Goal: Information Seeking & Learning: Understand process/instructions

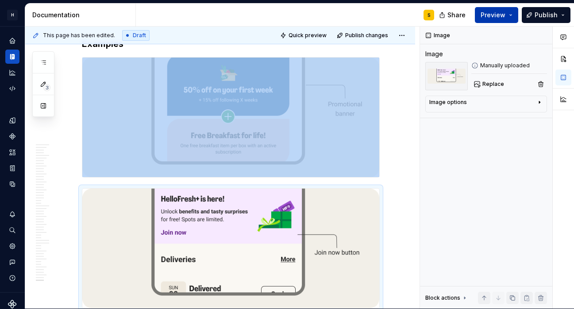
click at [497, 19] on span "Preview" at bounding box center [492, 15] width 25 height 9
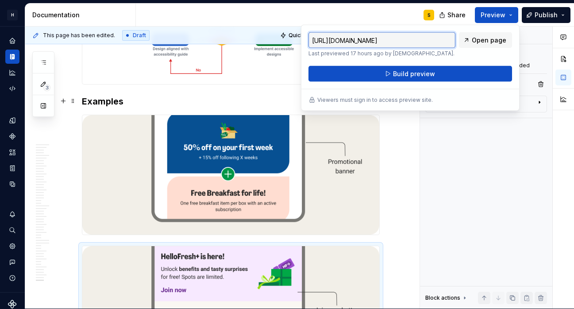
scroll to position [10176, 0]
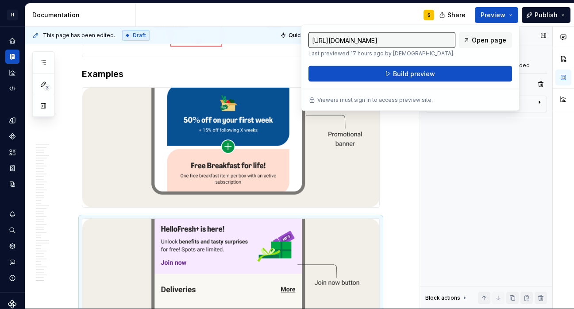
click at [509, 181] on div "Image Image Manually uploaded Replace Image options Alignment Caption Block act…" at bounding box center [486, 168] width 132 height 282
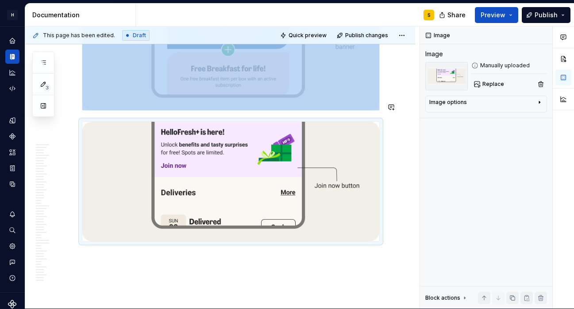
scroll to position [10290, 0]
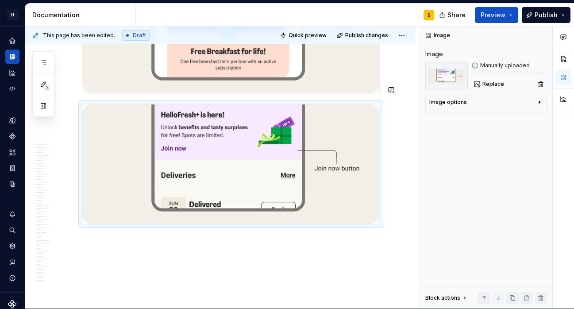
drag, startPoint x: 369, startPoint y: 226, endPoint x: 321, endPoint y: 6, distance: 225.1
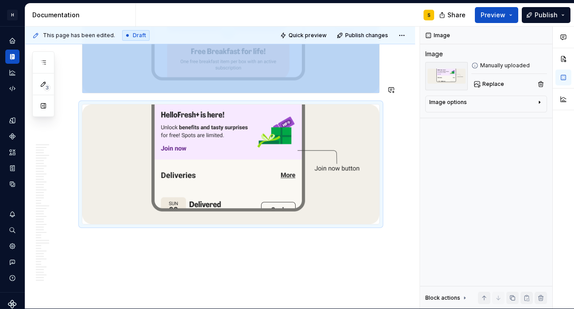
type textarea "*"
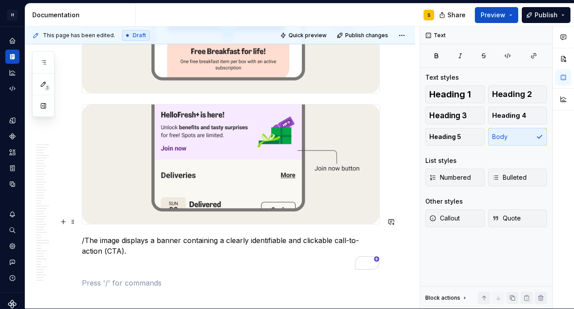
click at [87, 235] on p "/The image displays a banner containing a clearly identifiable and clickable ca…" at bounding box center [231, 245] width 298 height 21
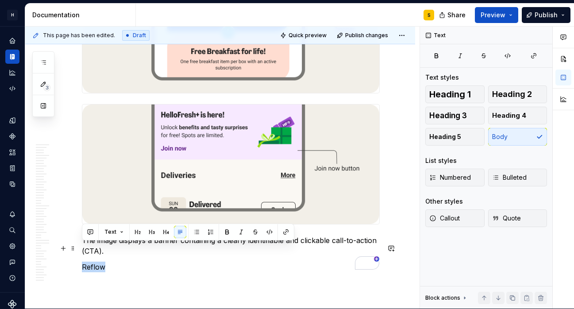
drag, startPoint x: 111, startPoint y: 247, endPoint x: 81, endPoint y: 246, distance: 29.2
click at [82, 261] on p "Reflow" at bounding box center [231, 266] width 298 height 11
click at [153, 234] on button "button" at bounding box center [152, 232] width 12 height 12
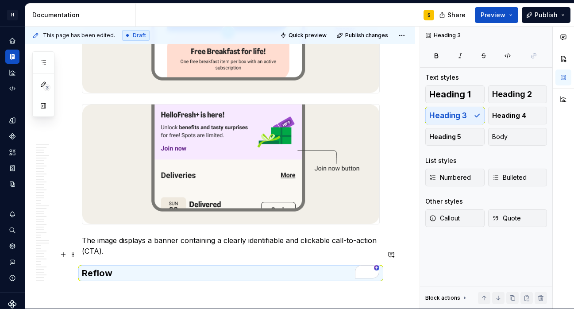
click at [130, 267] on h3 "Reflow" at bounding box center [231, 273] width 298 height 12
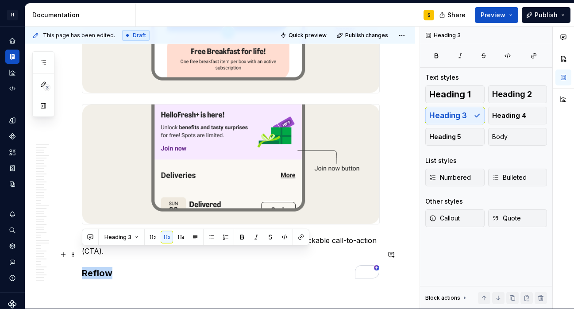
drag, startPoint x: 123, startPoint y: 254, endPoint x: 81, endPoint y: 252, distance: 41.6
click at [150, 238] on button "button" at bounding box center [152, 237] width 12 height 12
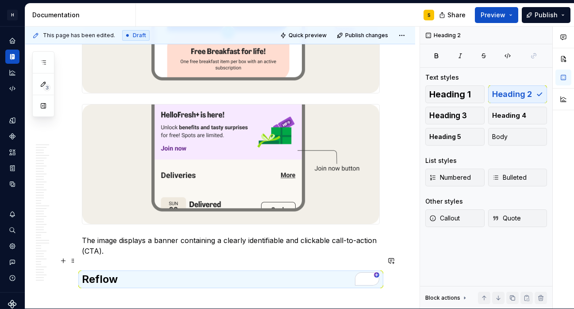
click at [128, 272] on h2 "Reflow" at bounding box center [231, 279] width 298 height 14
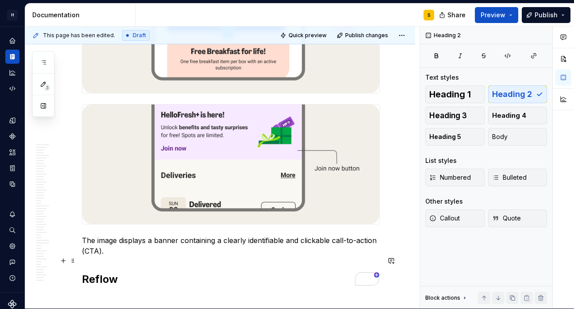
click at [142, 272] on h2 "Reflow" at bounding box center [231, 279] width 298 height 14
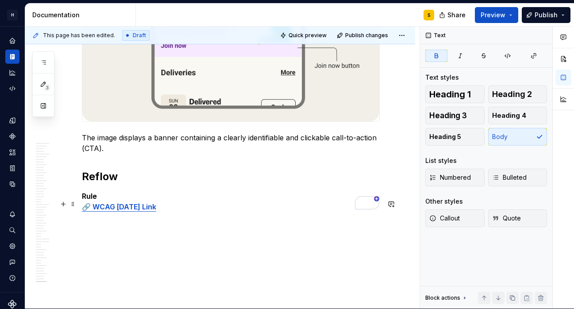
scroll to position [10396, 0]
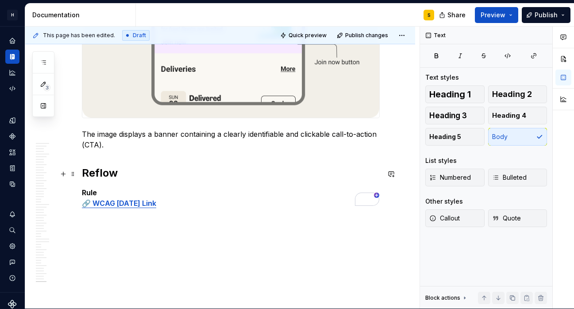
click at [85, 199] on strong "🔗 WCAG [DATE] Link" at bounding box center [119, 203] width 74 height 9
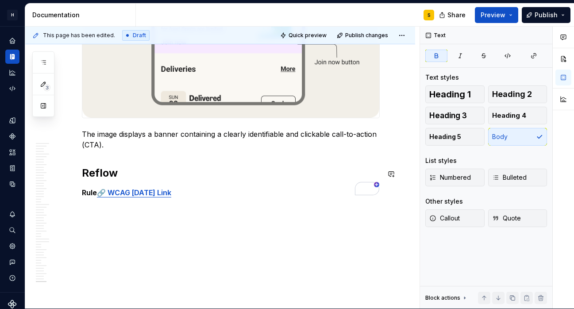
scroll to position [10386, 0]
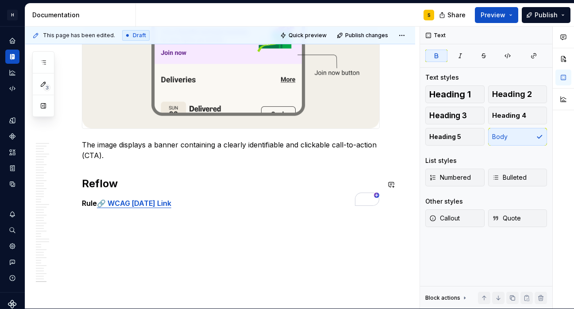
click at [198, 198] on p "Rule 🔗 WCAG [DATE] Link" at bounding box center [231, 203] width 298 height 11
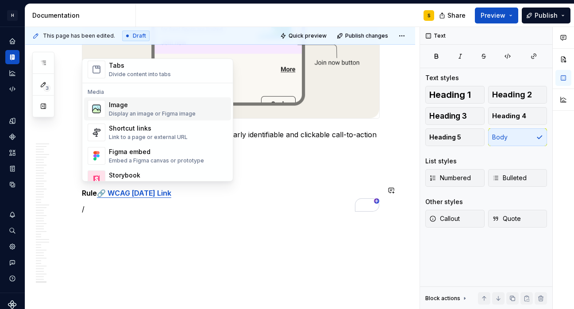
scroll to position [356, 0]
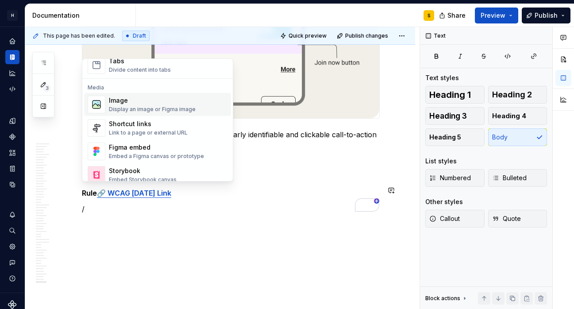
click at [187, 104] on div "Image" at bounding box center [152, 100] width 87 height 9
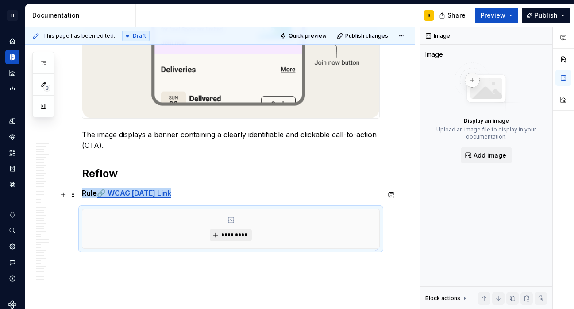
click at [231, 231] on span "*********" at bounding box center [234, 234] width 27 height 7
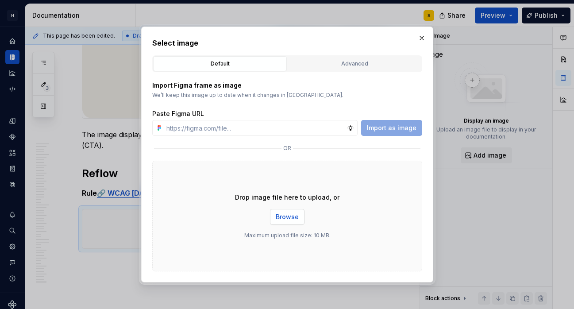
click at [288, 215] on span "Browse" at bounding box center [287, 216] width 23 height 9
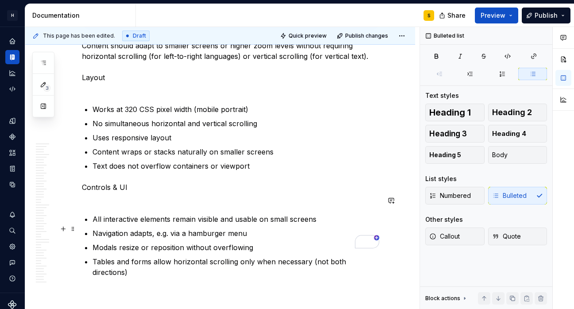
scroll to position [10633, 0]
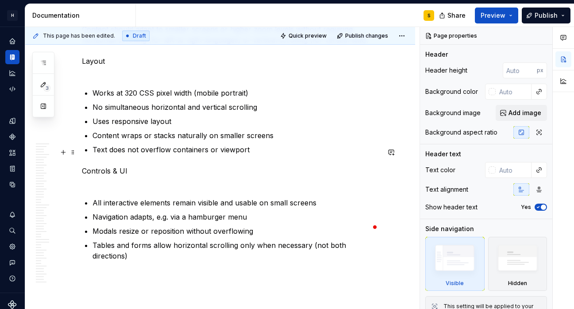
click at [110, 165] on p "Controls & UI" at bounding box center [231, 175] width 298 height 21
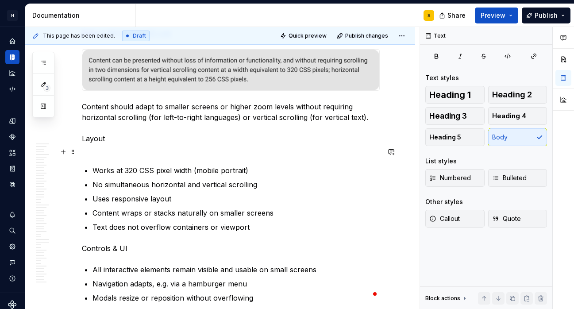
scroll to position [10539, 0]
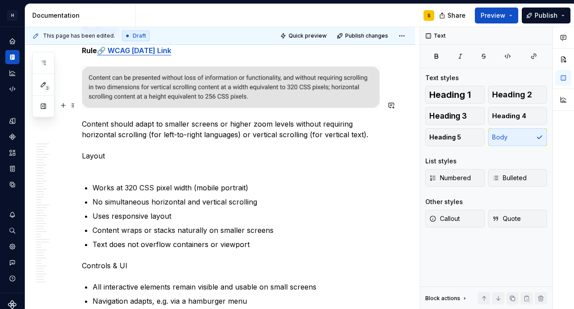
click at [102, 147] on p "Content should adapt to smaller screens or higher zoom levels without requiring…" at bounding box center [231, 145] width 298 height 53
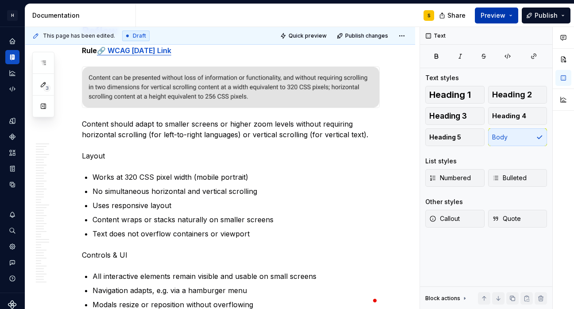
click at [497, 15] on span "Preview" at bounding box center [492, 15] width 25 height 9
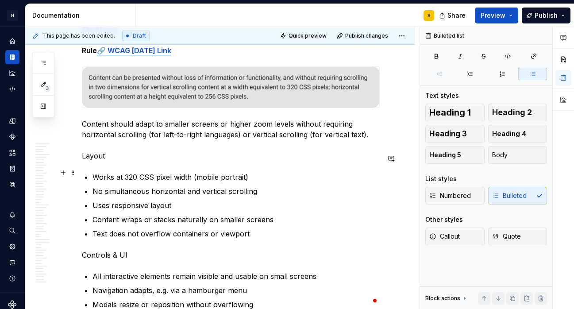
click at [333, 186] on p "No simultaneous horizontal and vertical scrolling" at bounding box center [235, 191] width 287 height 11
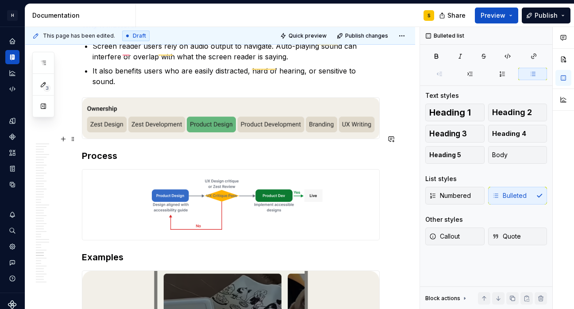
scroll to position [7915, 0]
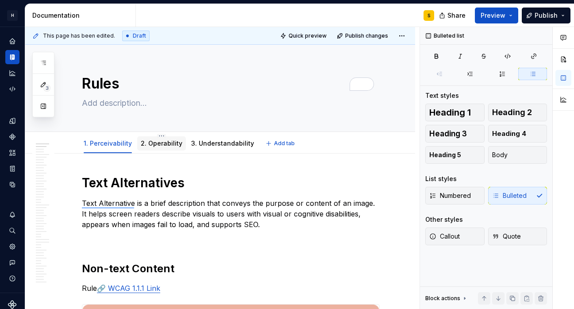
click at [163, 145] on link "2. Operability" at bounding box center [162, 143] width 42 height 8
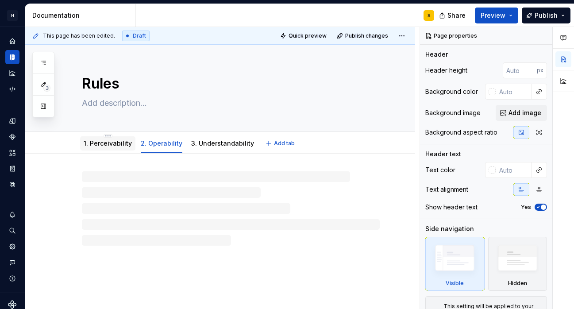
click at [111, 144] on link "1. Perceivability" at bounding box center [108, 143] width 48 height 8
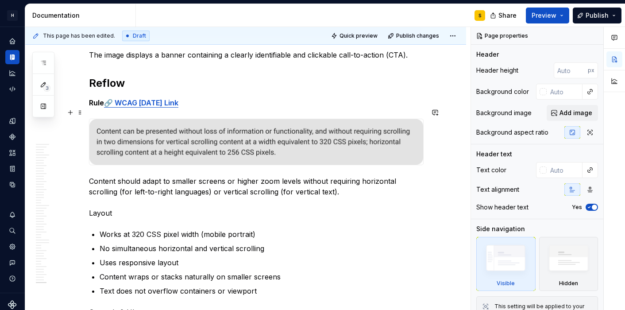
scroll to position [11196, 0]
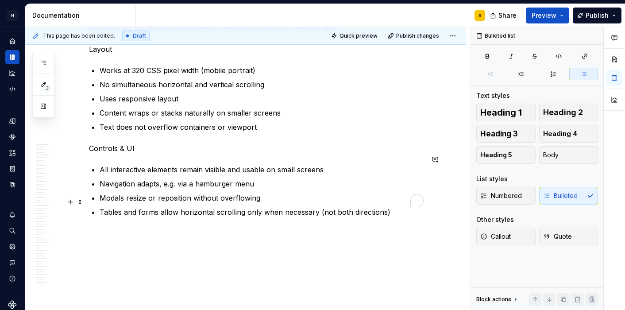
click at [407, 207] on p "Tables and forms allow horizontal scrolling only when necessary (not both direc…" at bounding box center [262, 212] width 324 height 11
click at [45, 108] on button "button" at bounding box center [43, 106] width 16 height 16
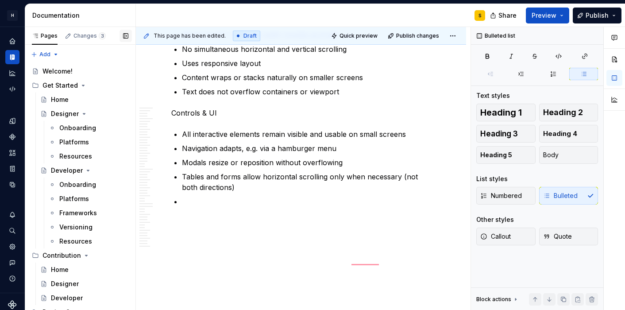
scroll to position [10180, 0]
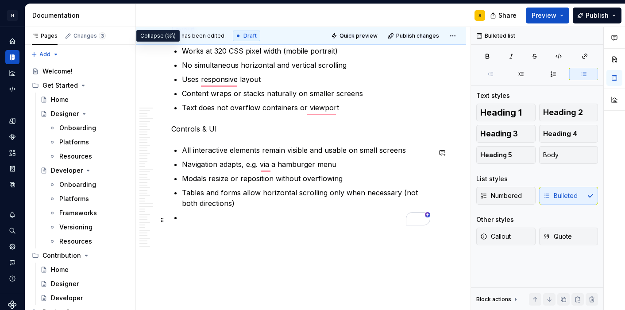
click at [223, 219] on p "To enrich screen reader interactions, please activate Accessibility in Grammarl…" at bounding box center [306, 217] width 249 height 11
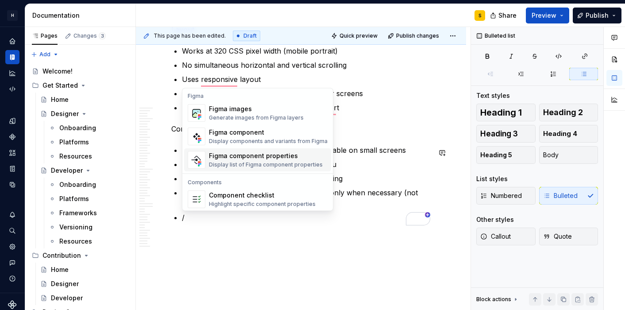
scroll to position [881, 0]
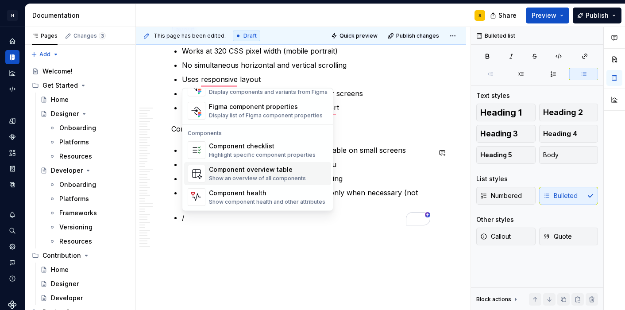
click at [279, 175] on div "Show an overview of all components" at bounding box center [257, 178] width 97 height 7
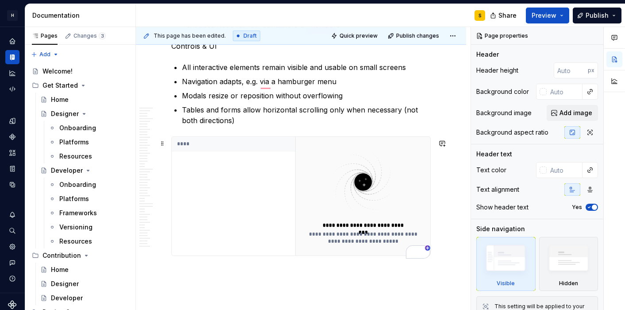
scroll to position [10275, 0]
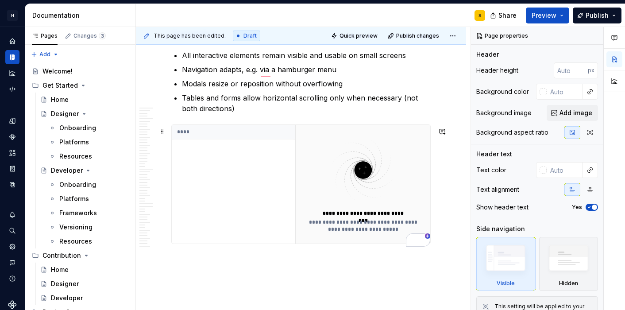
click at [258, 136] on th "****" at bounding box center [233, 132] width 123 height 15
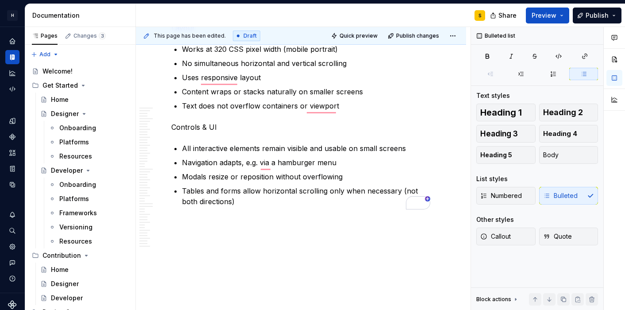
scroll to position [10184, 0]
click at [257, 204] on p "Tables and forms allow horizontal scrolling only when necessary (not both direc…" at bounding box center [306, 195] width 249 height 21
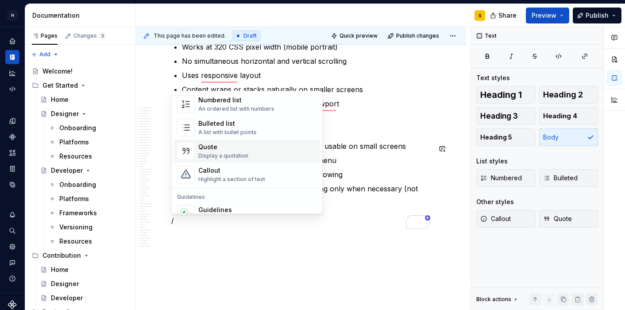
scroll to position [157, 0]
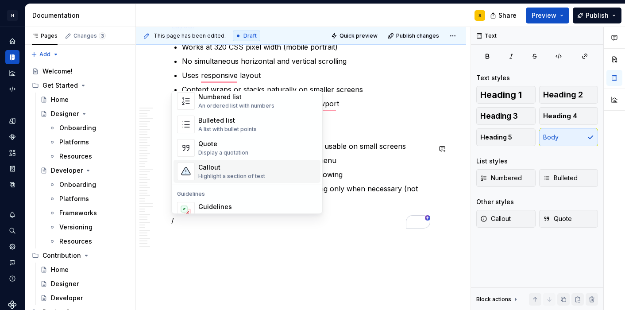
click at [262, 175] on div "Highlight a section of text" at bounding box center [231, 176] width 67 height 7
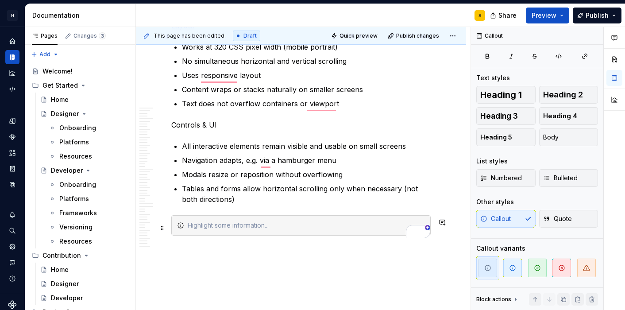
click at [234, 229] on div "To enrich screen reader interactions, please activate Accessibility in Grammarl…" at bounding box center [306, 225] width 237 height 9
type textarea "*"
click at [248, 230] on div "To enrich screen reader interactions, please activate Accessibility in Grammarl…" at bounding box center [306, 225] width 237 height 9
click at [388, 227] on div "To enrich screen reader interactions, please activate Accessibility in Grammarl…" at bounding box center [306, 225] width 237 height 9
drag, startPoint x: 211, startPoint y: 228, endPoint x: 176, endPoint y: 228, distance: 35.0
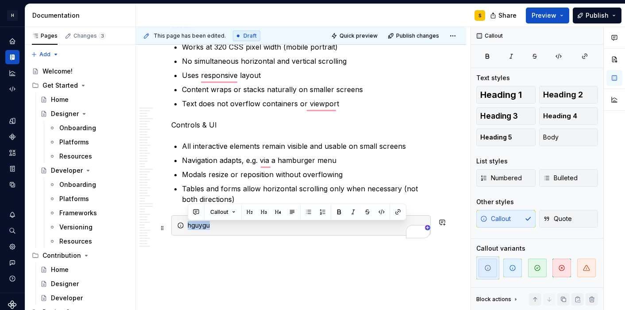
click at [176, 228] on div "hguygu" at bounding box center [300, 225] width 259 height 20
click at [352, 211] on button "button" at bounding box center [353, 212] width 12 height 12
click at [223, 233] on div "hguygu" at bounding box center [300, 225] width 259 height 20
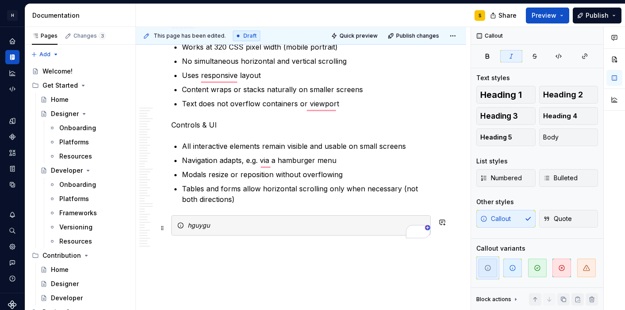
click at [223, 224] on div "hguygu" at bounding box center [306, 225] width 237 height 9
drag, startPoint x: 223, startPoint y: 229, endPoint x: 187, endPoint y: 225, distance: 36.5
click at [187, 225] on div "hguygu" at bounding box center [300, 225] width 259 height 20
click at [267, 228] on div "hguygu" at bounding box center [306, 225] width 237 height 9
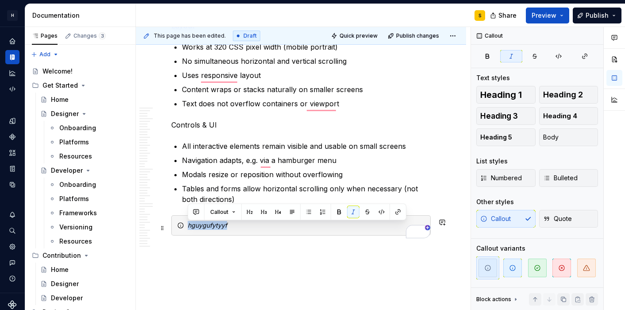
drag, startPoint x: 244, startPoint y: 226, endPoint x: 170, endPoint y: 225, distance: 73.9
click at [231, 212] on button "Callout" at bounding box center [222, 212] width 33 height 12
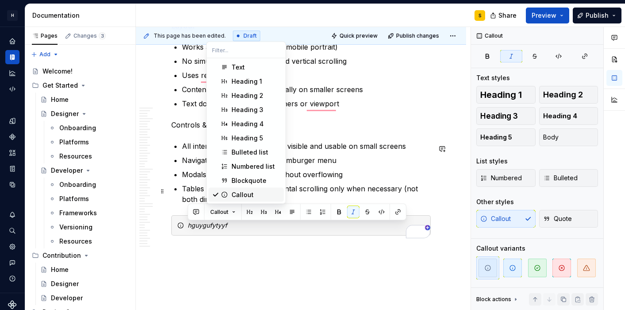
click at [249, 194] on div "Callout" at bounding box center [242, 194] width 22 height 9
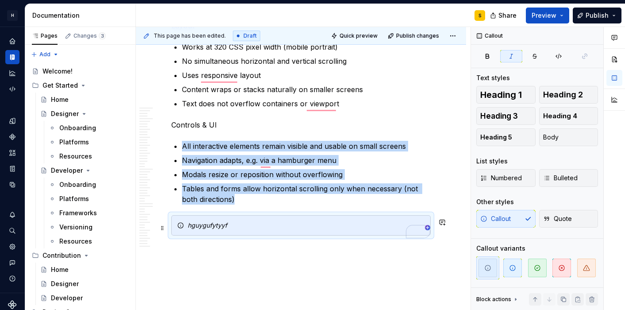
click at [230, 227] on div "hguygufytyyf" at bounding box center [306, 225] width 237 height 9
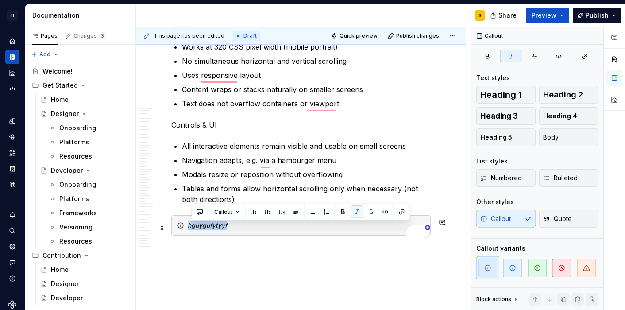
drag, startPoint x: 239, startPoint y: 227, endPoint x: 186, endPoint y: 227, distance: 52.7
click at [186, 227] on div "hguygufytyyf" at bounding box center [300, 225] width 259 height 20
click at [252, 233] on div "hguygufytyyf" at bounding box center [300, 225] width 259 height 20
drag, startPoint x: 238, startPoint y: 229, endPoint x: 171, endPoint y: 229, distance: 66.8
click at [171, 229] on div "hguygufytyyf" at bounding box center [300, 225] width 259 height 20
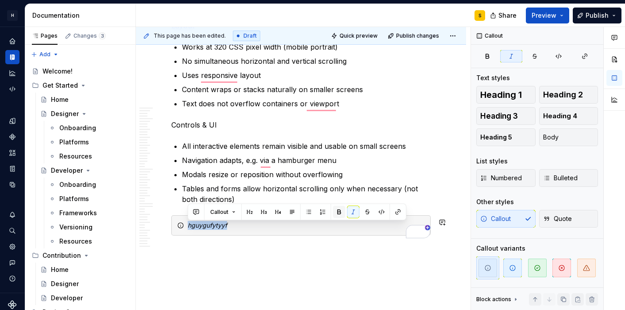
click at [337, 214] on button "button" at bounding box center [339, 212] width 12 height 12
click at [257, 233] on div "hguygufytyyf" at bounding box center [300, 225] width 259 height 20
drag, startPoint x: 236, startPoint y: 228, endPoint x: 186, endPoint y: 227, distance: 50.0
click at [186, 227] on div "hguygufytyyf" at bounding box center [300, 225] width 259 height 20
click at [230, 209] on button "Callout" at bounding box center [222, 212] width 33 height 12
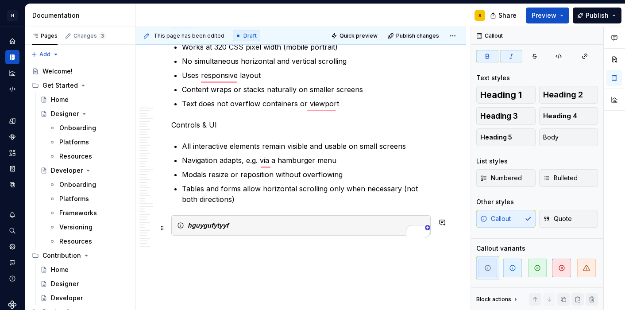
click at [241, 222] on div "hguygufytyyf" at bounding box center [300, 225] width 259 height 20
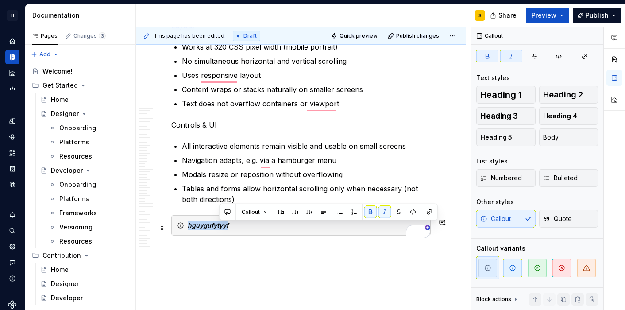
drag, startPoint x: 228, startPoint y: 230, endPoint x: 187, endPoint y: 230, distance: 40.7
click at [188, 230] on div "hguygufytyyf" at bounding box center [306, 225] width 237 height 9
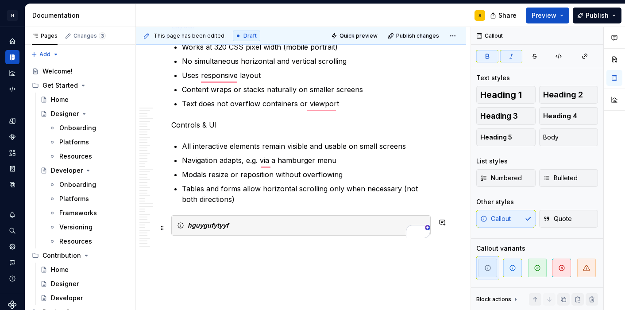
click at [251, 234] on div "hguygufytyyf" at bounding box center [300, 225] width 259 height 20
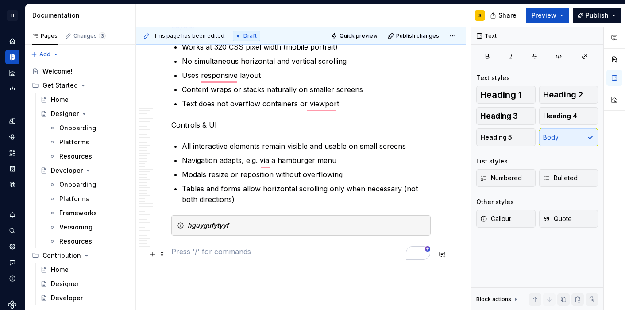
click at [250, 252] on p "To enrich screen reader interactions, please activate Accessibility in Grammarl…" at bounding box center [300, 251] width 259 height 11
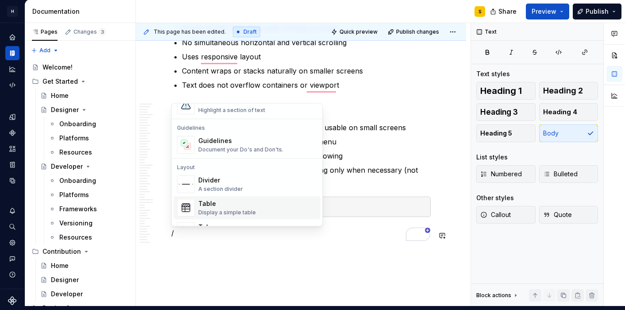
scroll to position [236, 0]
type textarea "*"
